Goal: Find specific page/section: Find specific page/section

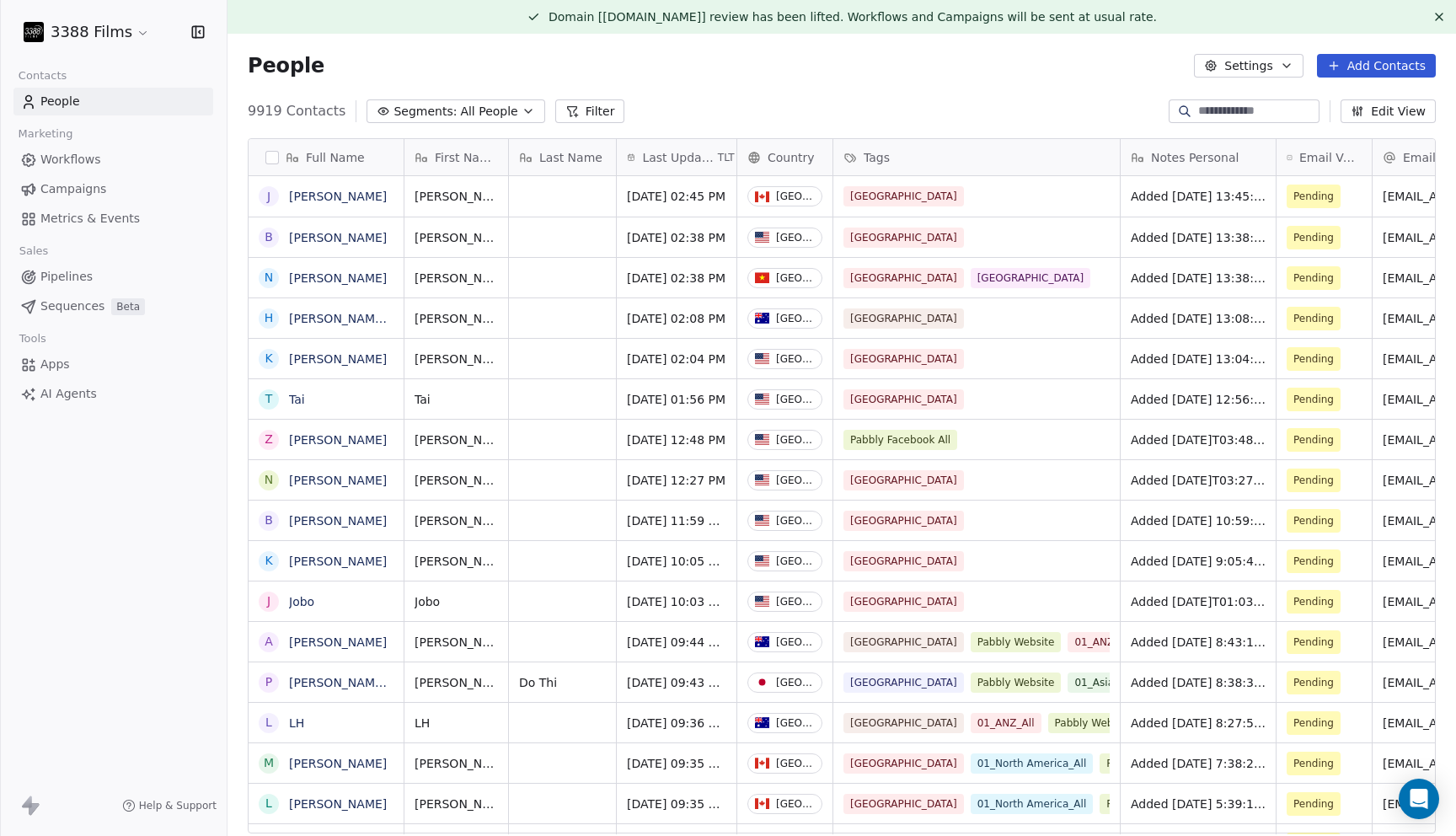
scroll to position [735, 1229]
